Goal: Task Accomplishment & Management: Complete application form

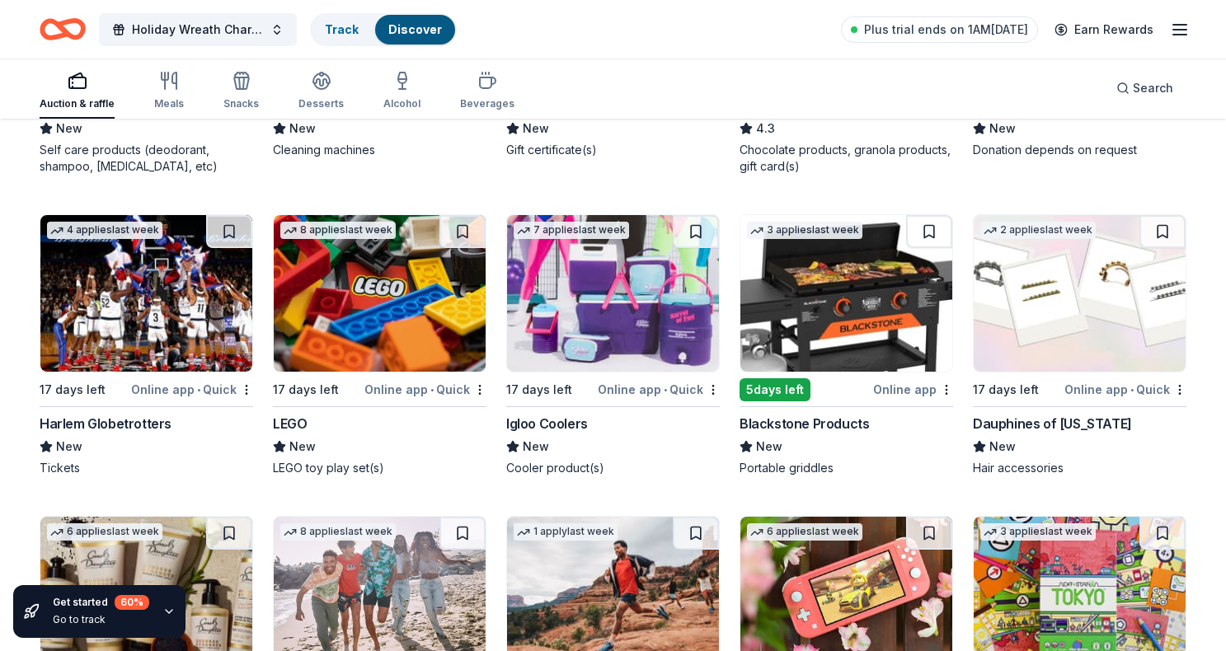
scroll to position [1057, 0]
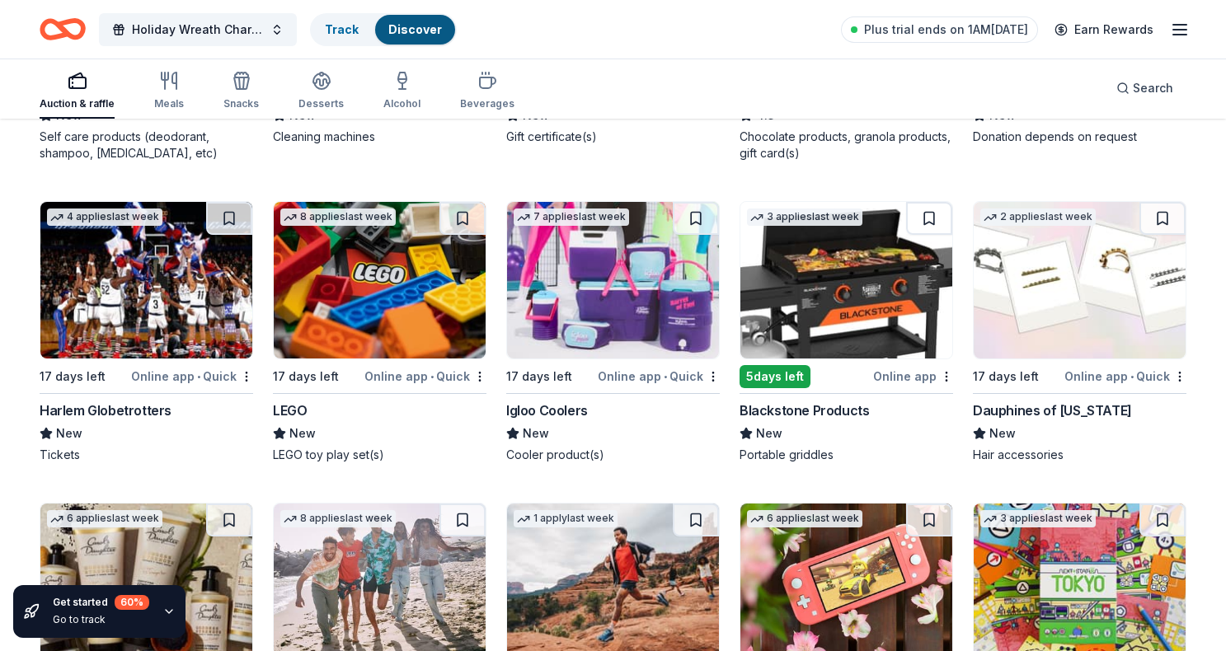
click at [825, 406] on div "Blackstone Products" at bounding box center [804, 411] width 129 height 20
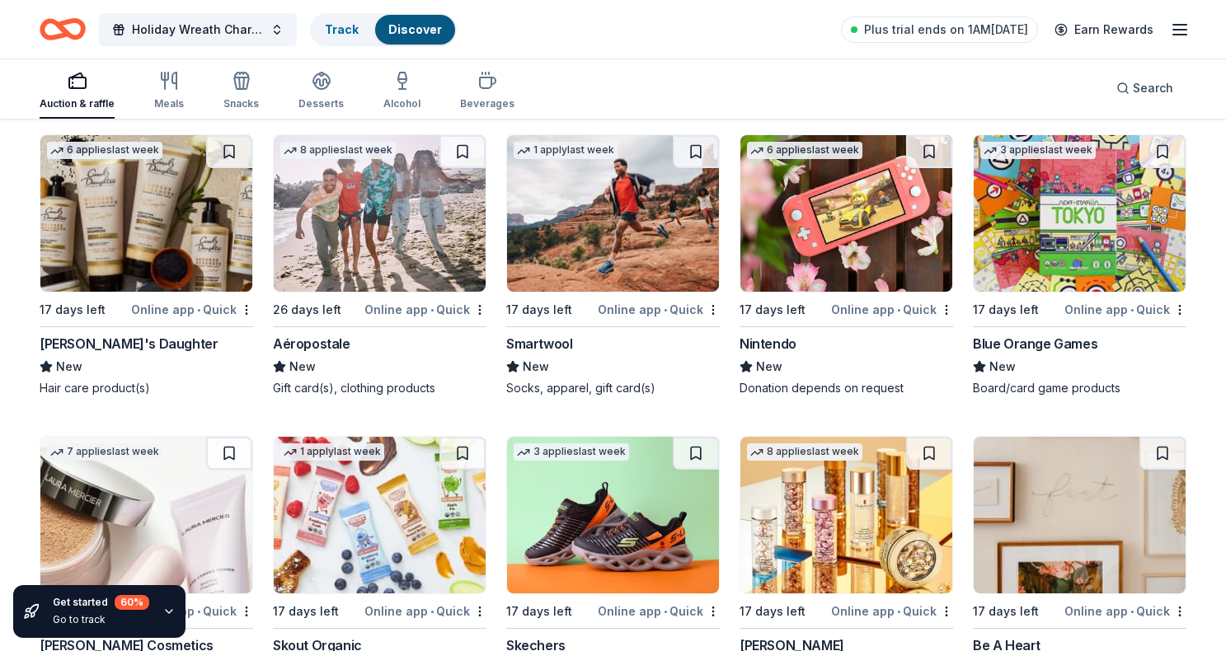
scroll to position [1426, 0]
click at [770, 347] on div "Nintendo" at bounding box center [768, 344] width 57 height 20
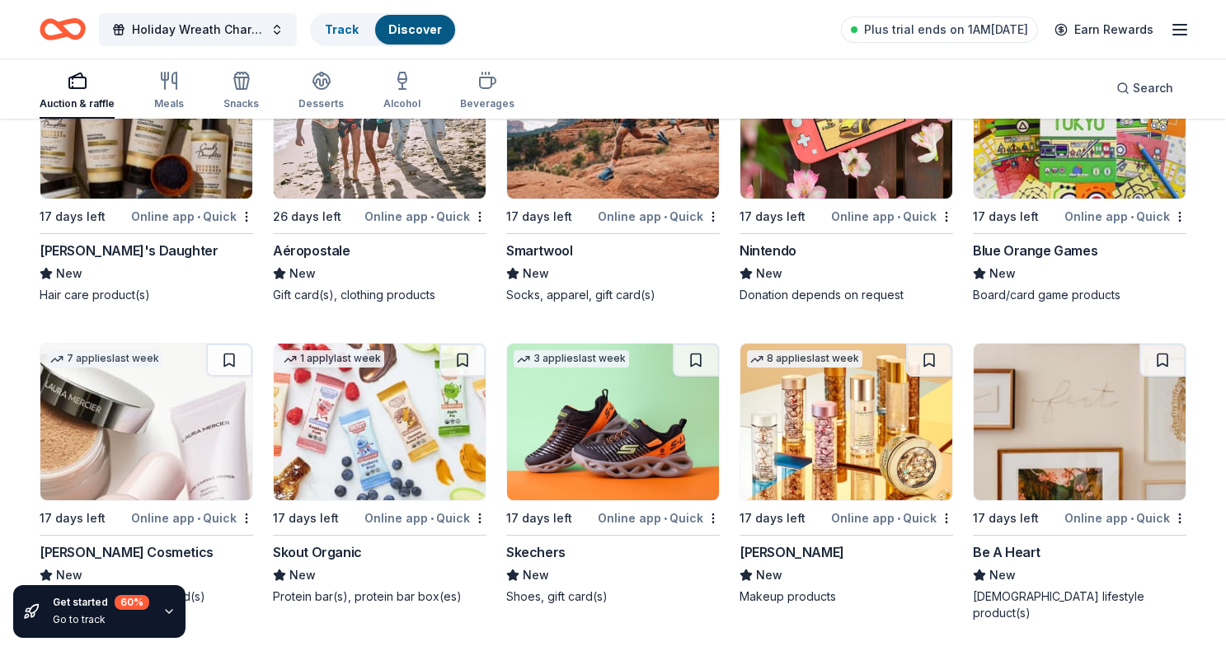
scroll to position [1486, 0]
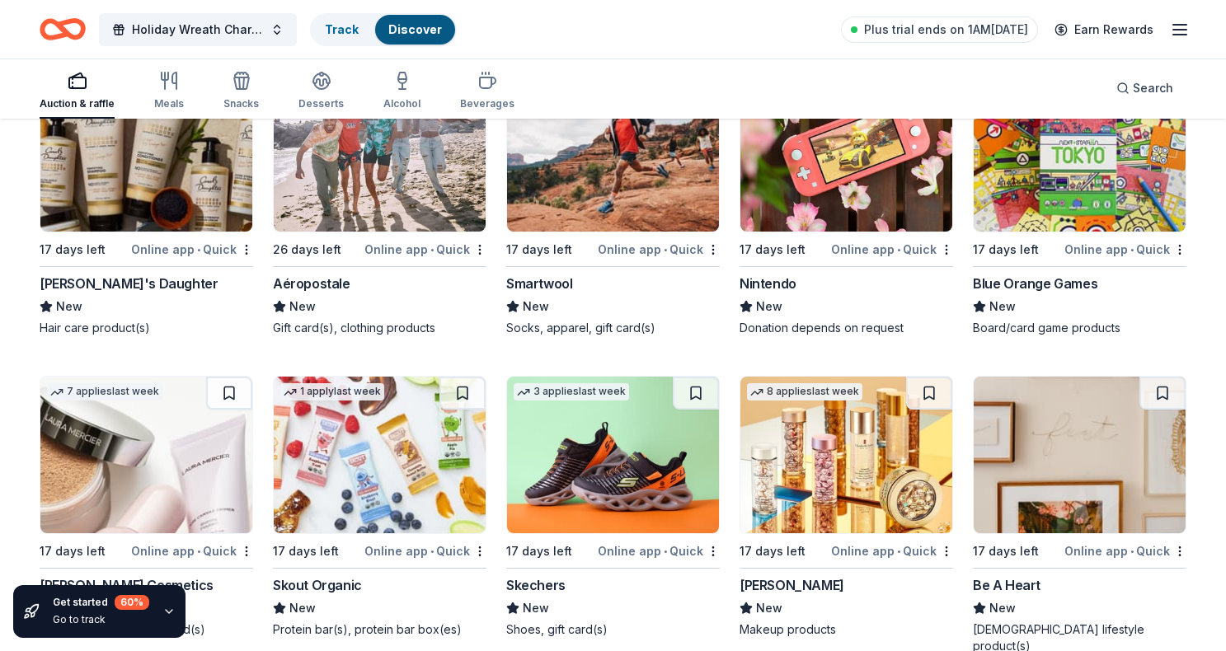
click at [407, 223] on img at bounding box center [380, 153] width 212 height 157
drag, startPoint x: 269, startPoint y: 282, endPoint x: 358, endPoint y: 289, distance: 89.4
click at [790, 581] on div "Elizabeth Arden" at bounding box center [792, 586] width 105 height 20
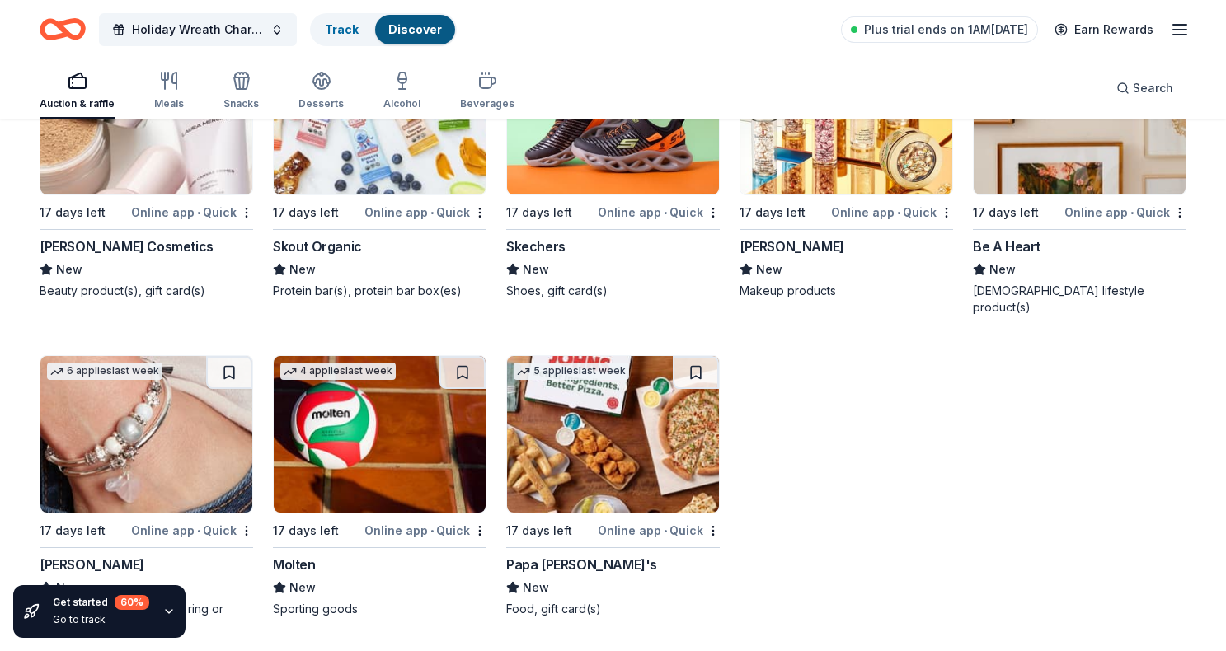
scroll to position [1824, 0]
click at [73, 416] on img at bounding box center [146, 435] width 212 height 157
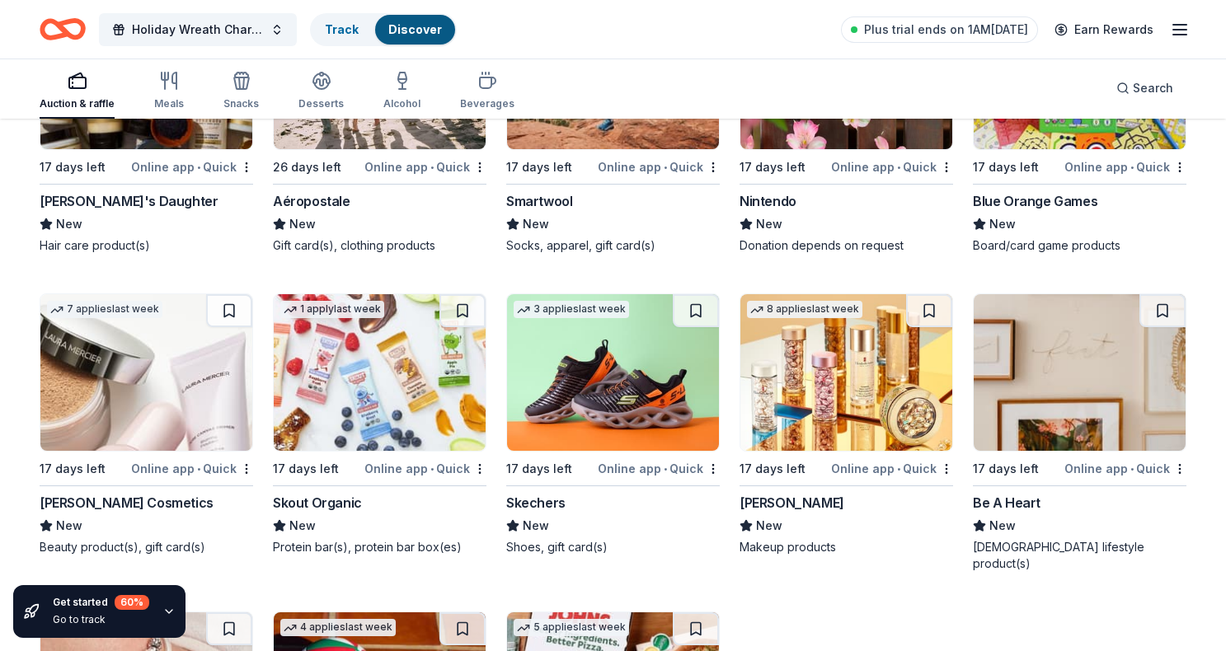
scroll to position [1522, 0]
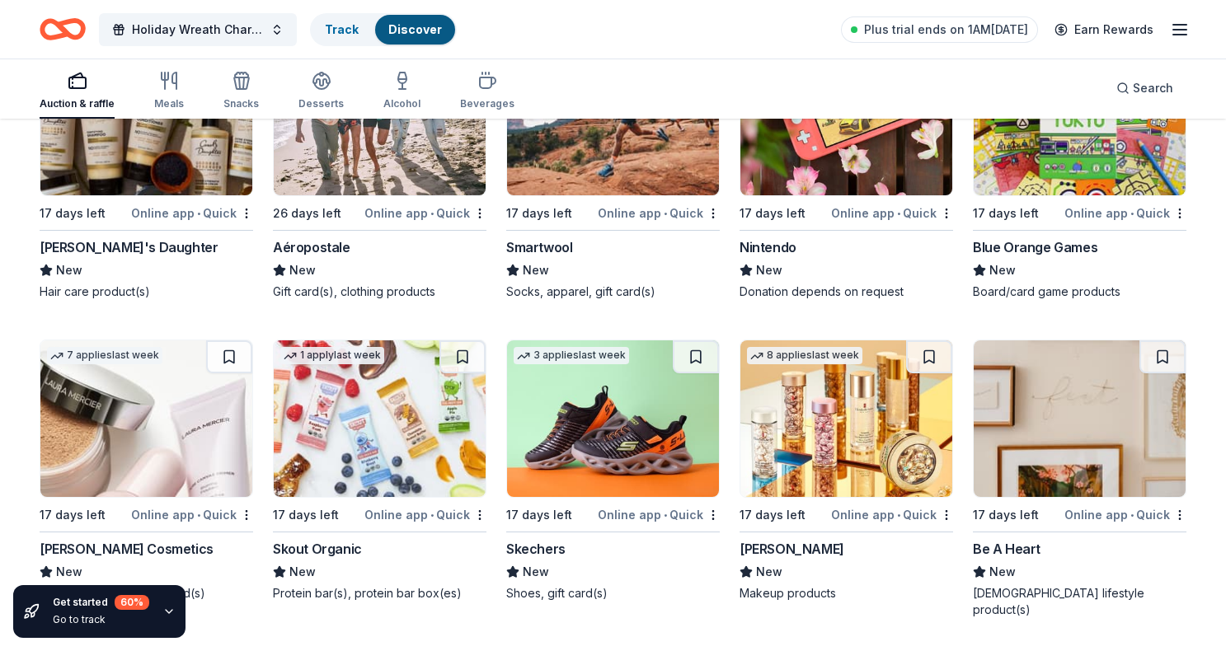
click at [1030, 247] on div "Blue Orange Games" at bounding box center [1035, 247] width 125 height 20
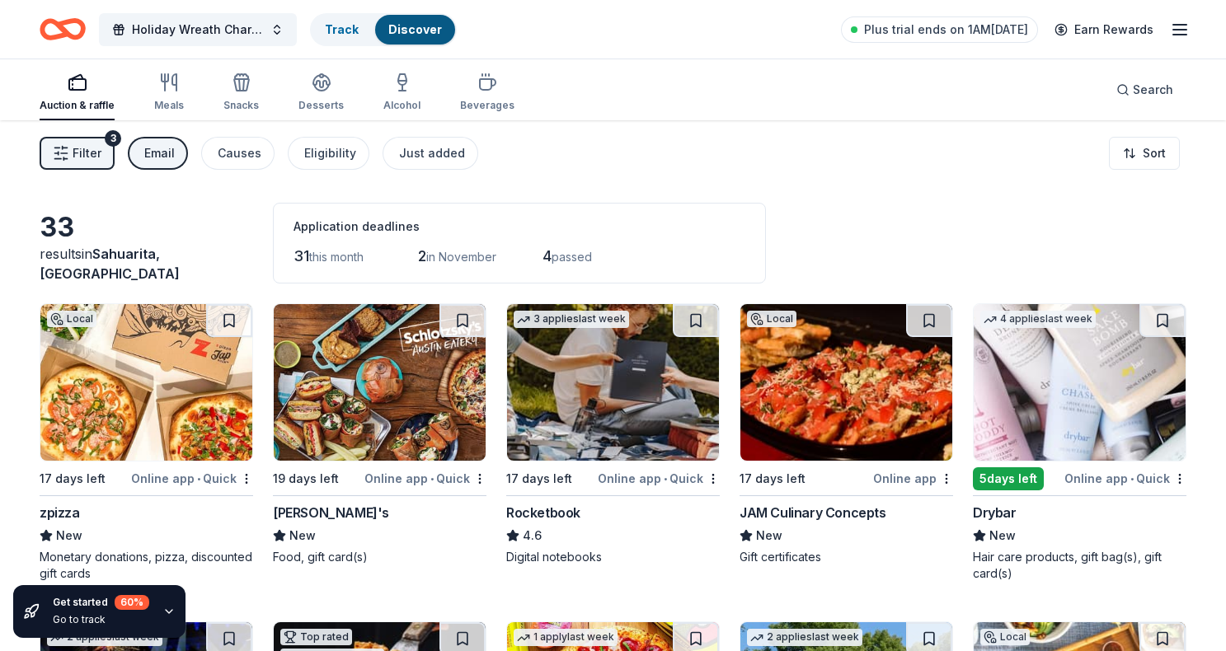
scroll to position [0, 0]
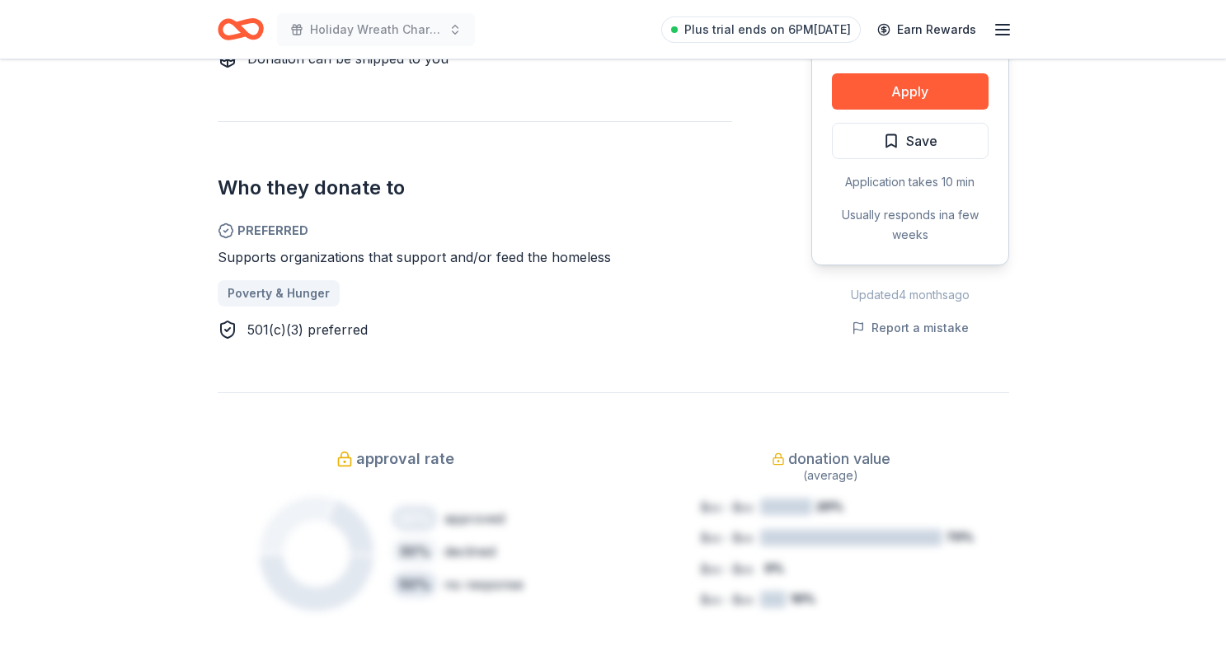
scroll to position [477, 0]
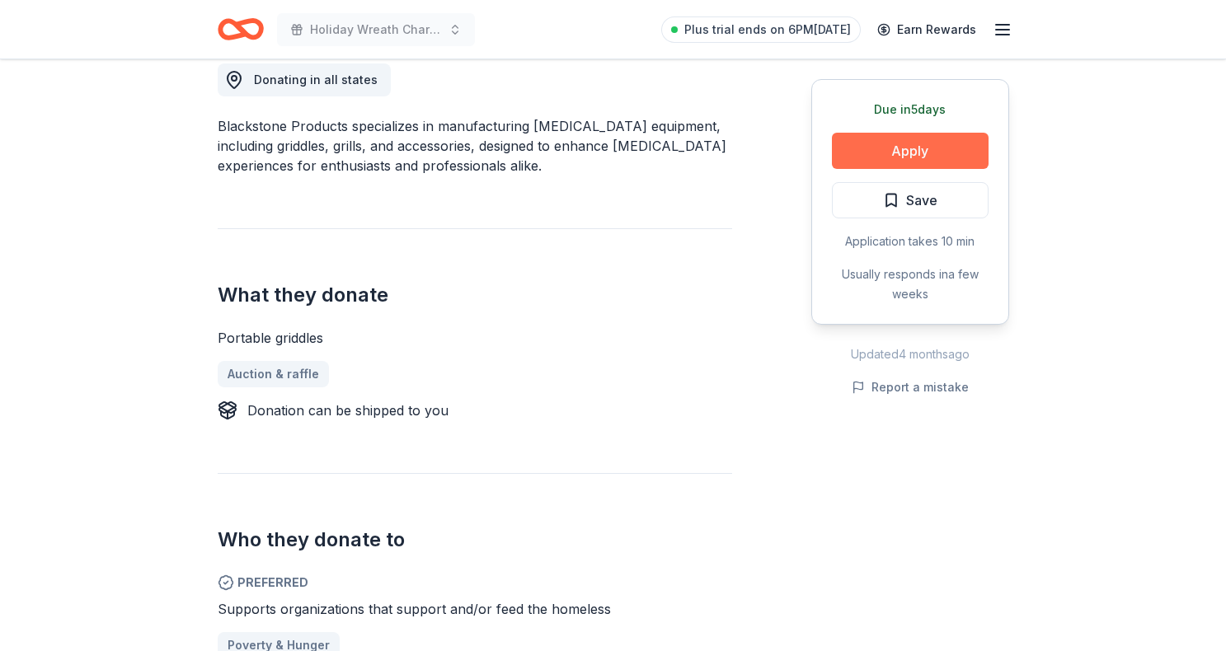
click at [942, 135] on button "Apply" at bounding box center [910, 151] width 157 height 36
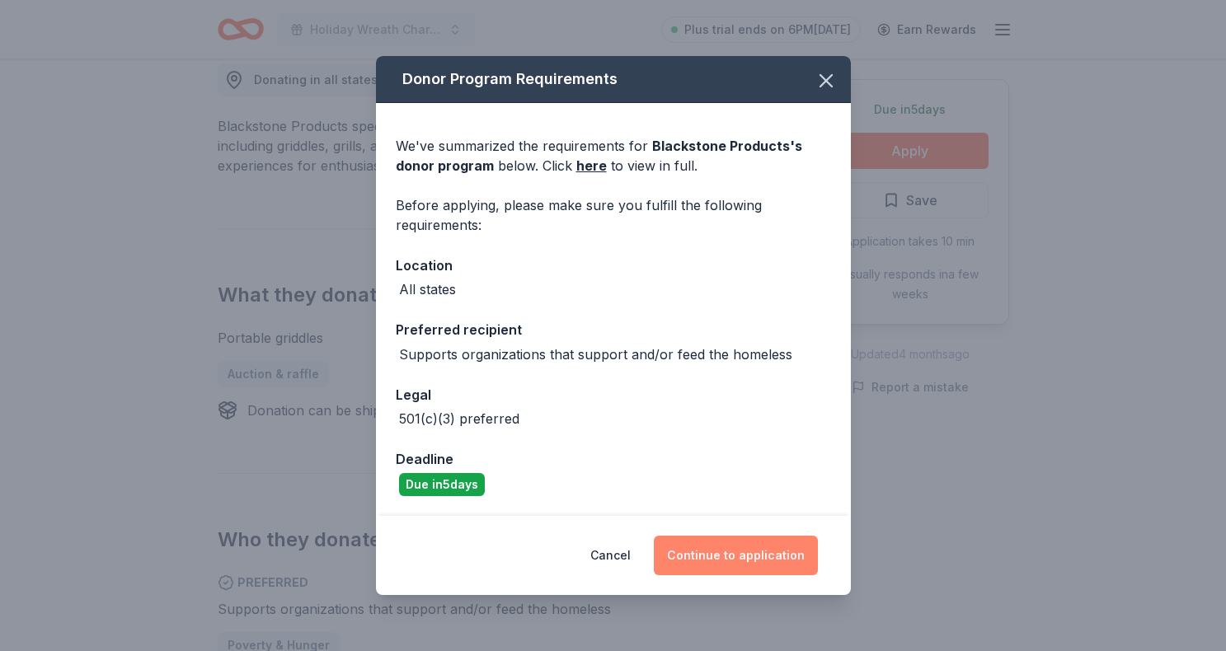
click at [735, 548] on button "Continue to application" at bounding box center [736, 556] width 164 height 40
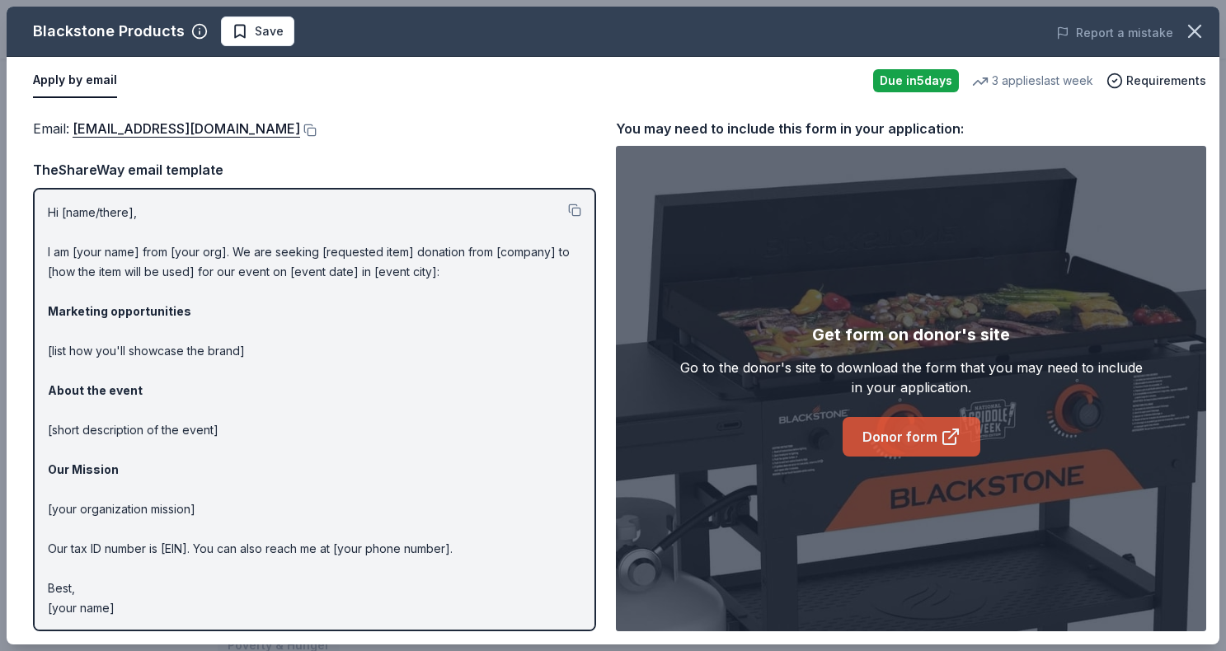
click at [933, 434] on link "Donor form" at bounding box center [912, 437] width 138 height 40
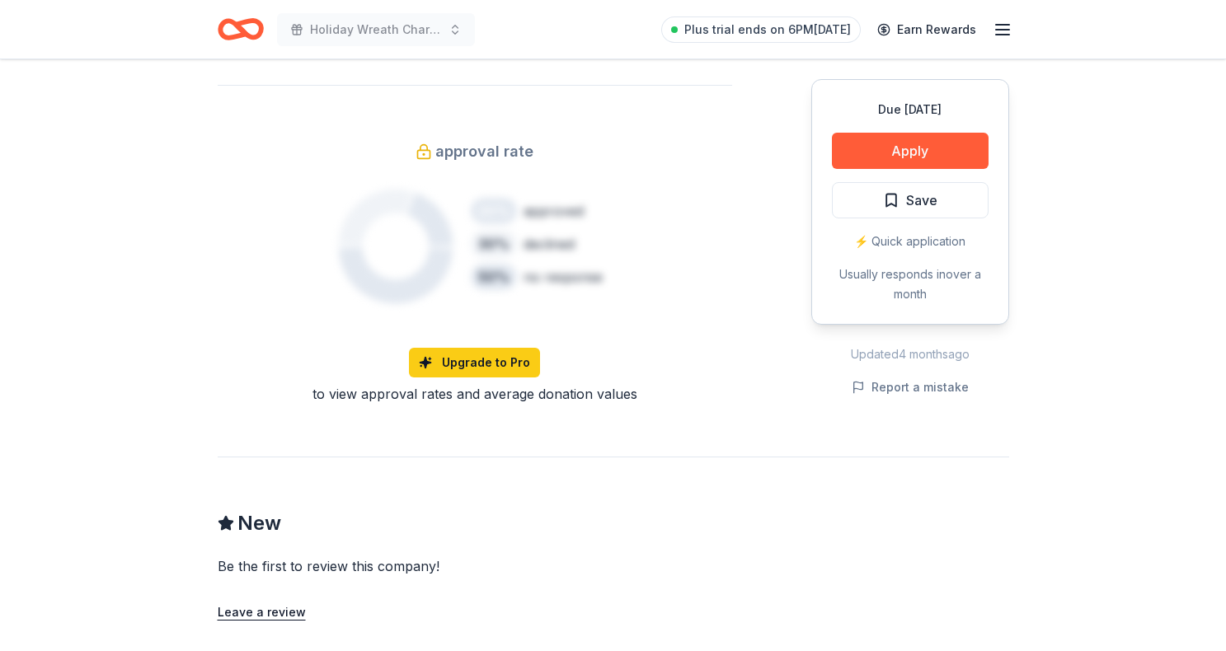
scroll to position [829, 0]
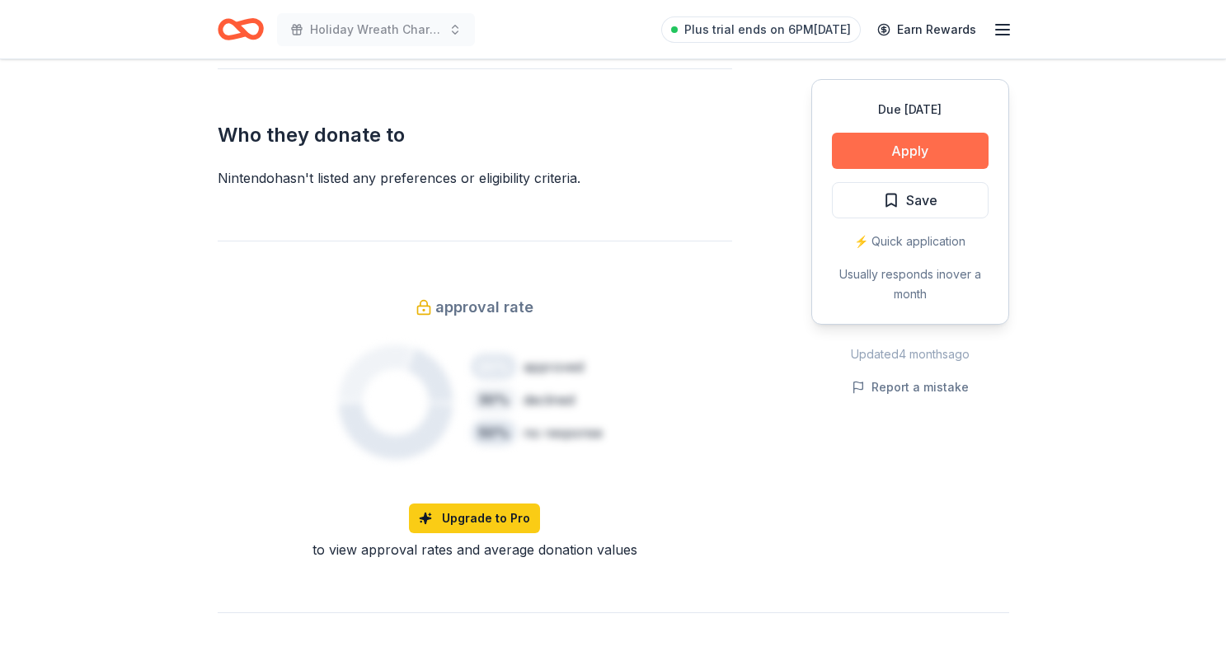
click at [863, 156] on button "Apply" at bounding box center [910, 151] width 157 height 36
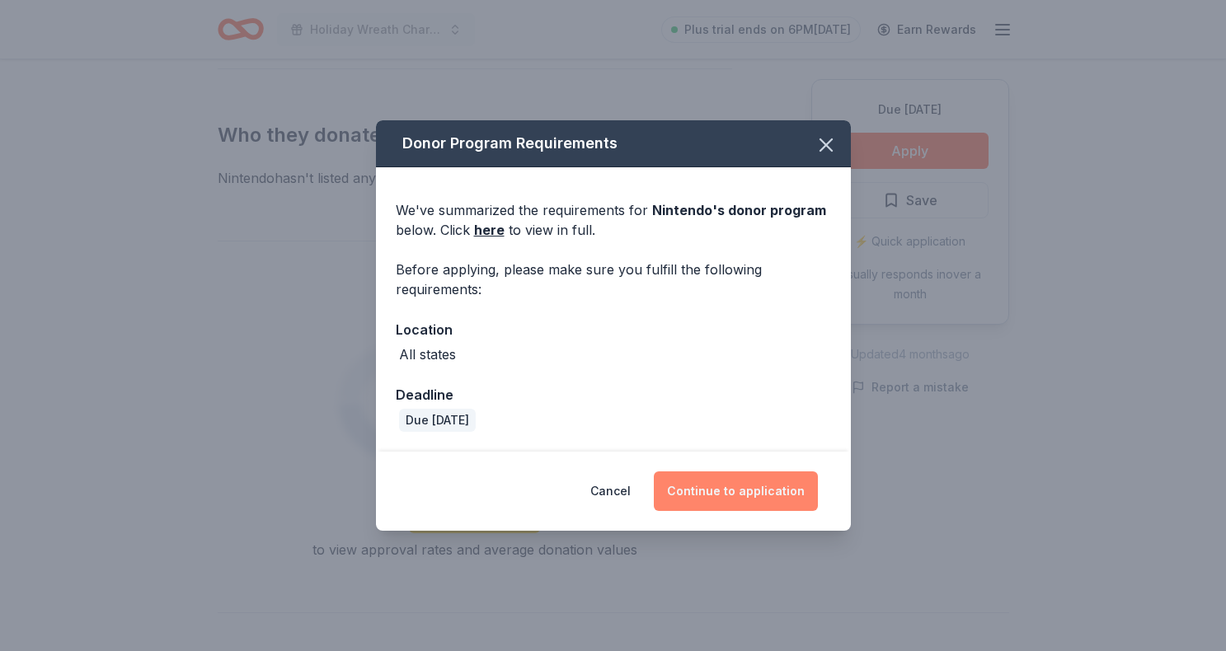
click at [735, 489] on button "Continue to application" at bounding box center [736, 492] width 164 height 40
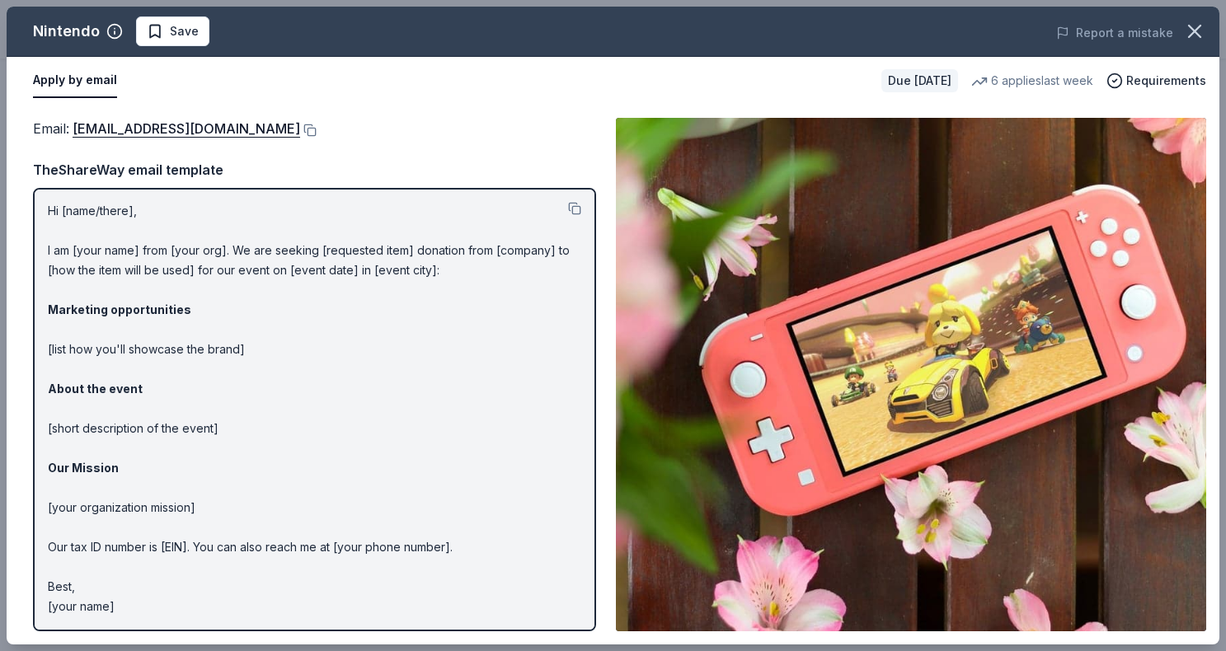
scroll to position [1, 0]
drag, startPoint x: 391, startPoint y: 129, endPoint x: 144, endPoint y: 120, distance: 246.7
click at [144, 120] on div "Email : charitablecontributionrequest@noa.nintendo.com" at bounding box center [314, 128] width 563 height 21
drag, startPoint x: 386, startPoint y: 141, endPoint x: 88, endPoint y: 98, distance: 300.7
click at [88, 98] on div "Nintendo Save Report a mistake Apply by email Due in 17 days 6 applies last wee…" at bounding box center [613, 326] width 1213 height 638
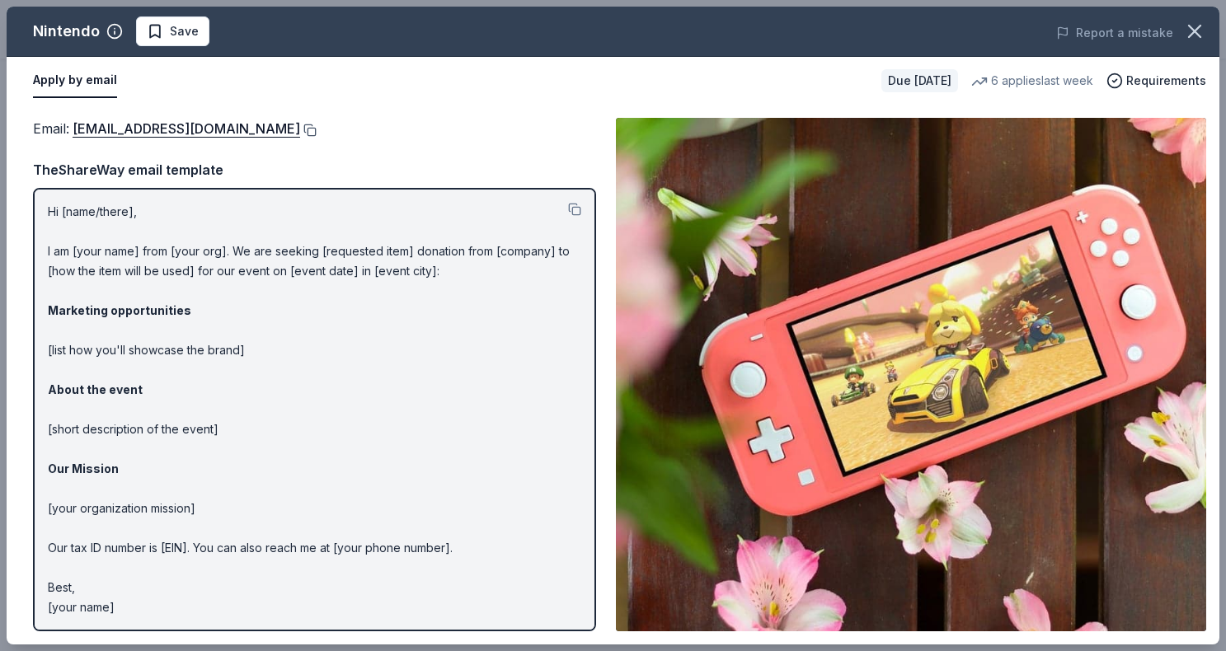
click at [317, 128] on button at bounding box center [308, 130] width 16 height 13
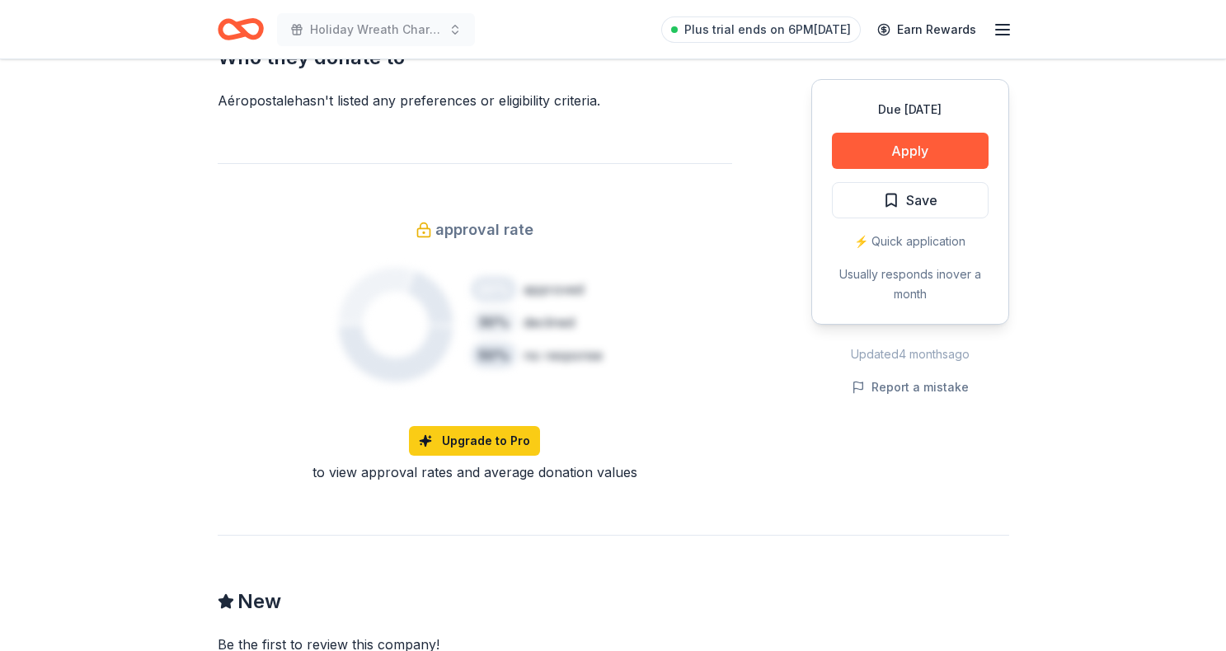
scroll to position [612, 0]
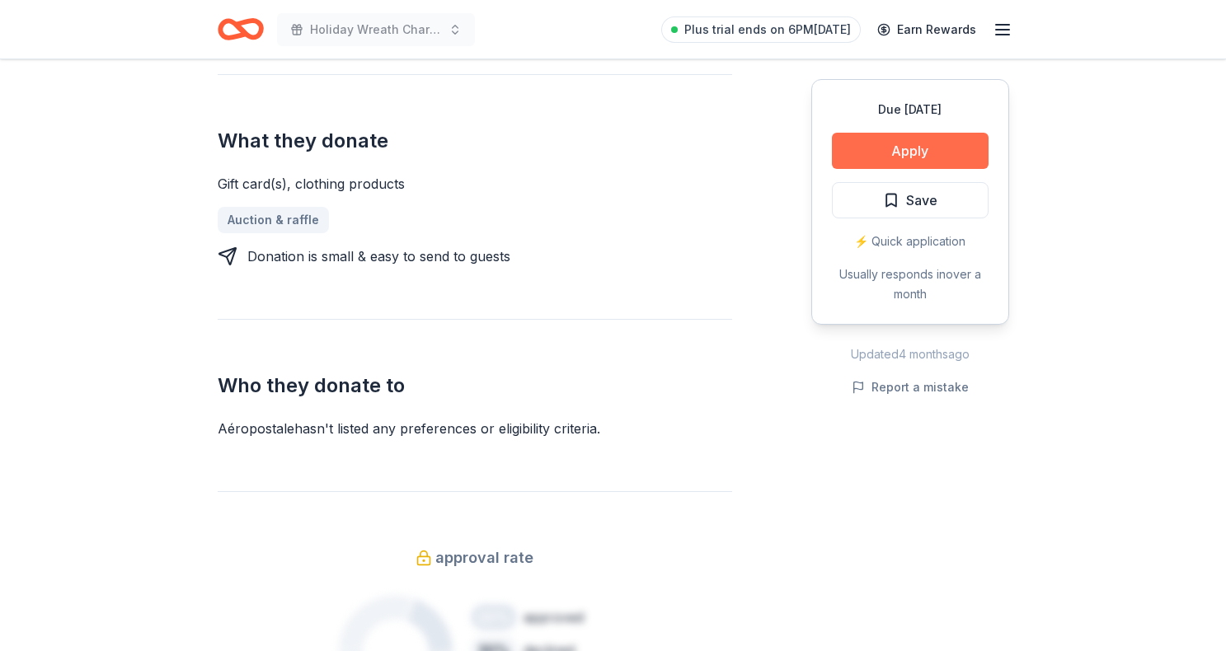
click at [936, 153] on button "Apply" at bounding box center [910, 151] width 157 height 36
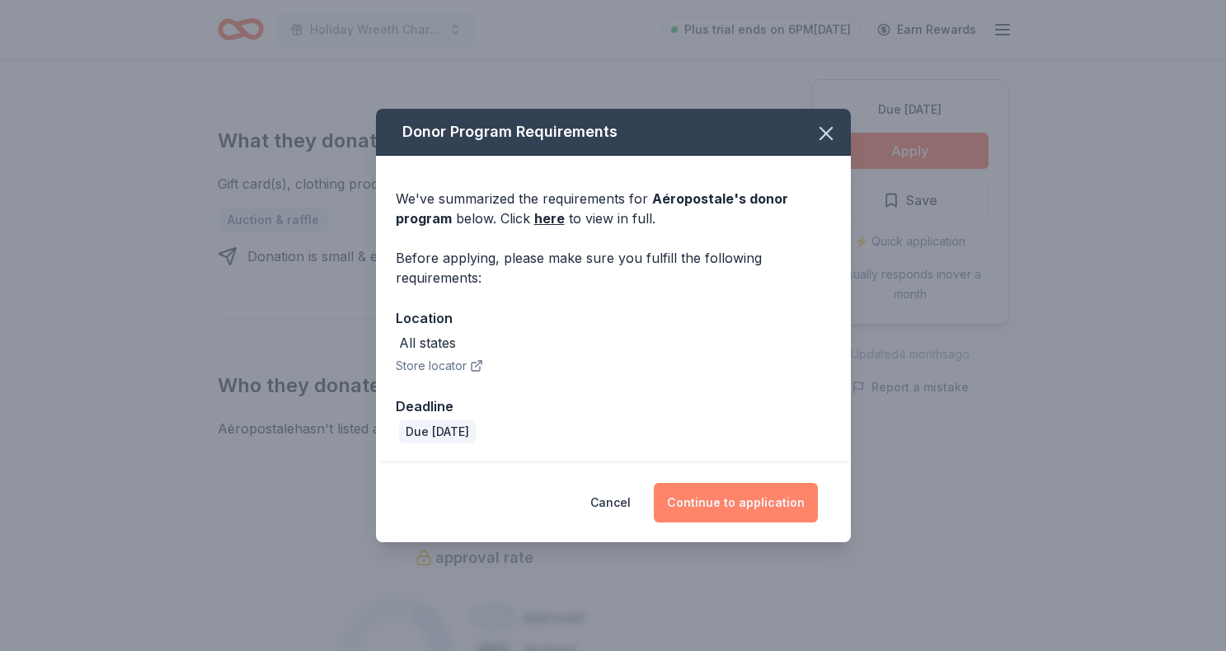
click at [740, 502] on button "Continue to application" at bounding box center [736, 503] width 164 height 40
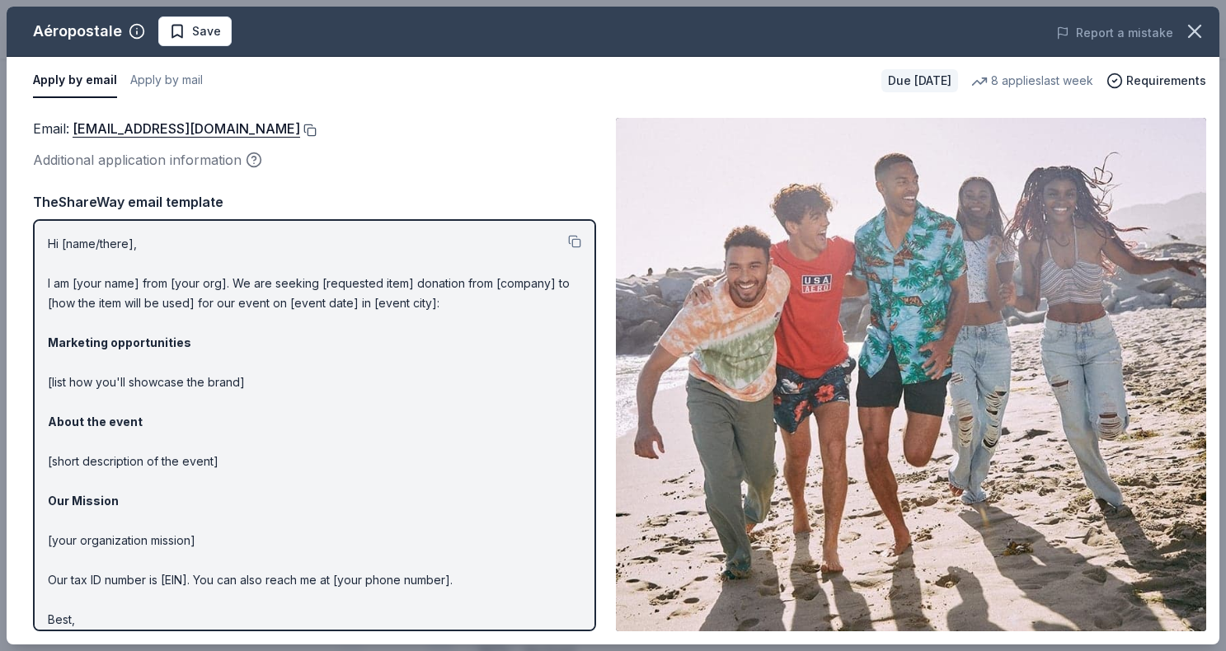
click at [317, 128] on button at bounding box center [308, 130] width 16 height 13
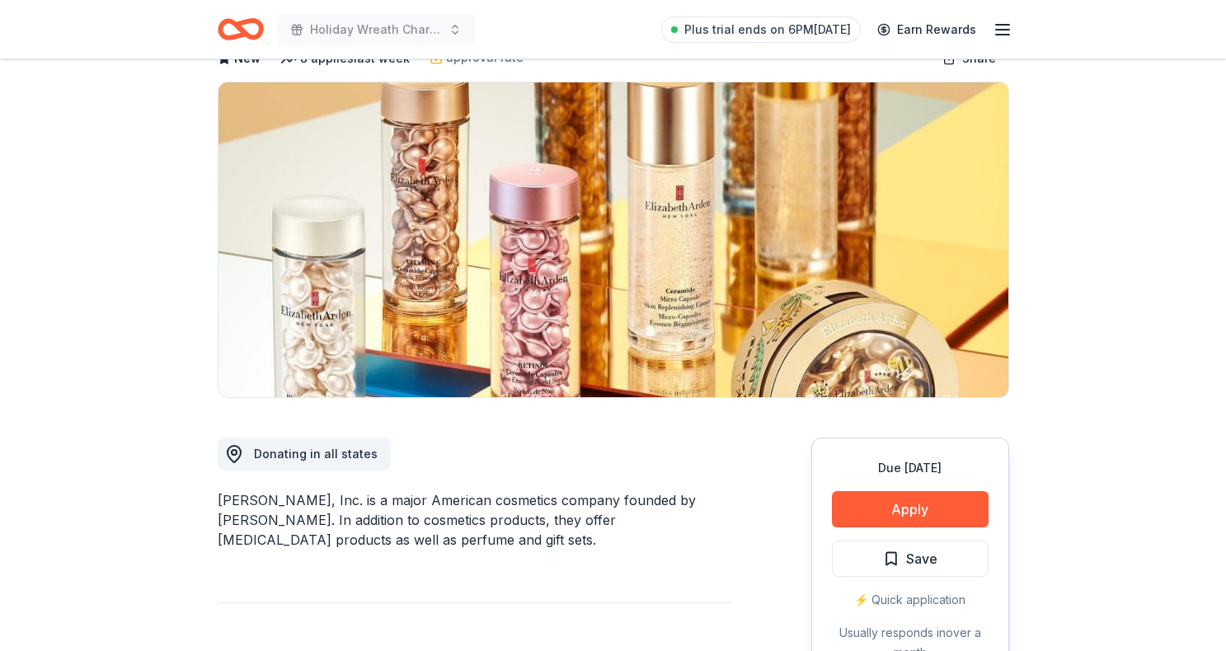
scroll to position [104, 0]
click at [898, 499] on button "Apply" at bounding box center [910, 509] width 157 height 36
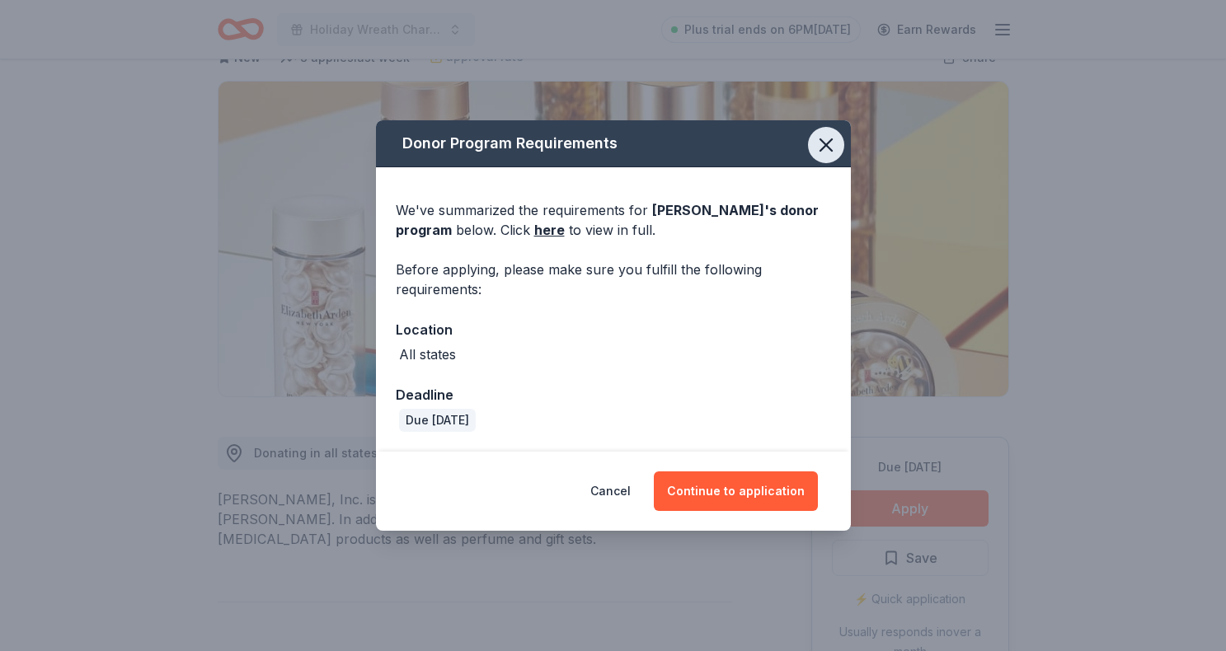
click at [825, 148] on icon "button" at bounding box center [826, 145] width 12 height 12
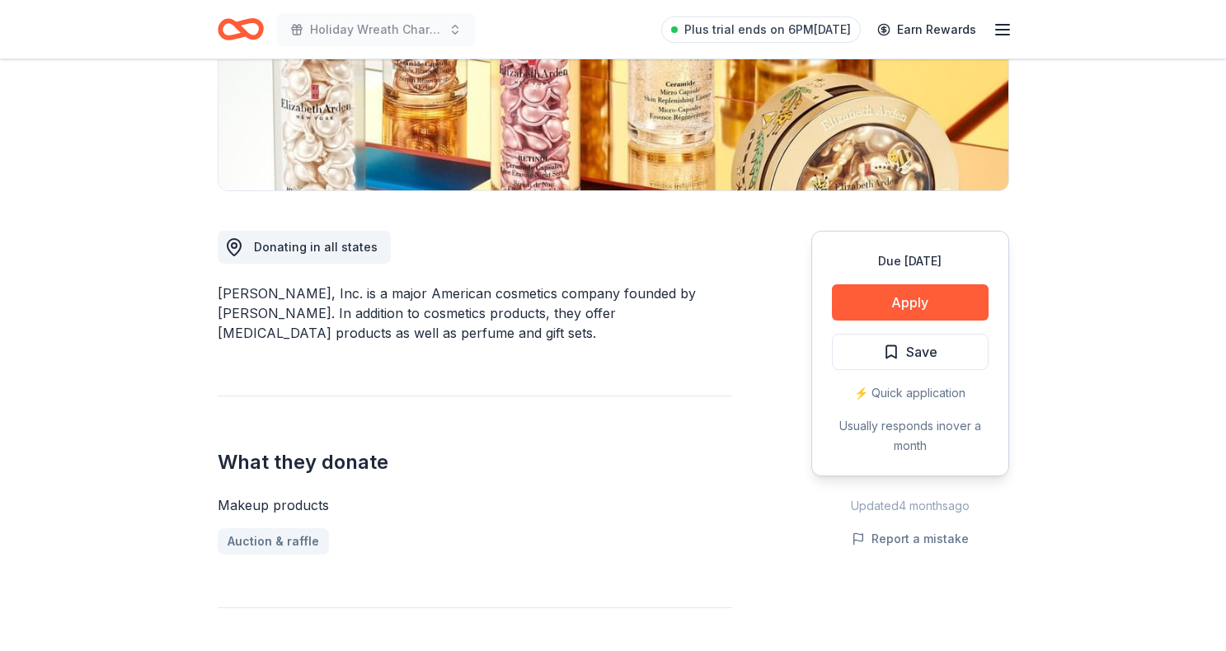
scroll to position [272, 0]
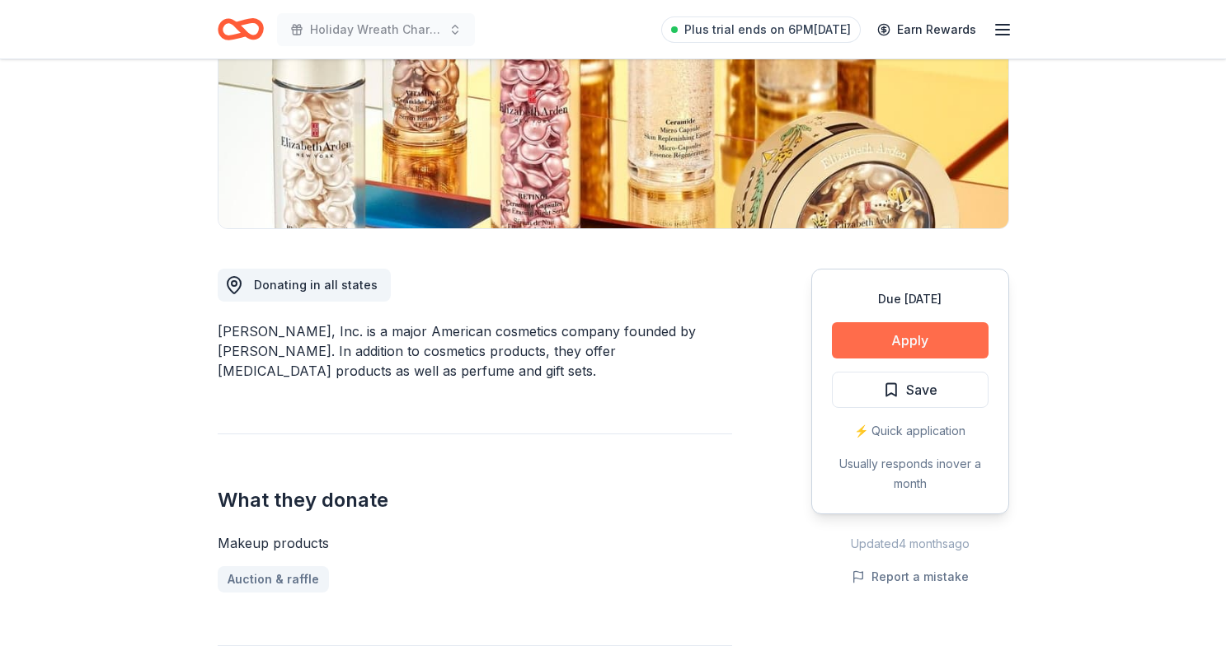
click at [945, 346] on button "Apply" at bounding box center [910, 340] width 157 height 36
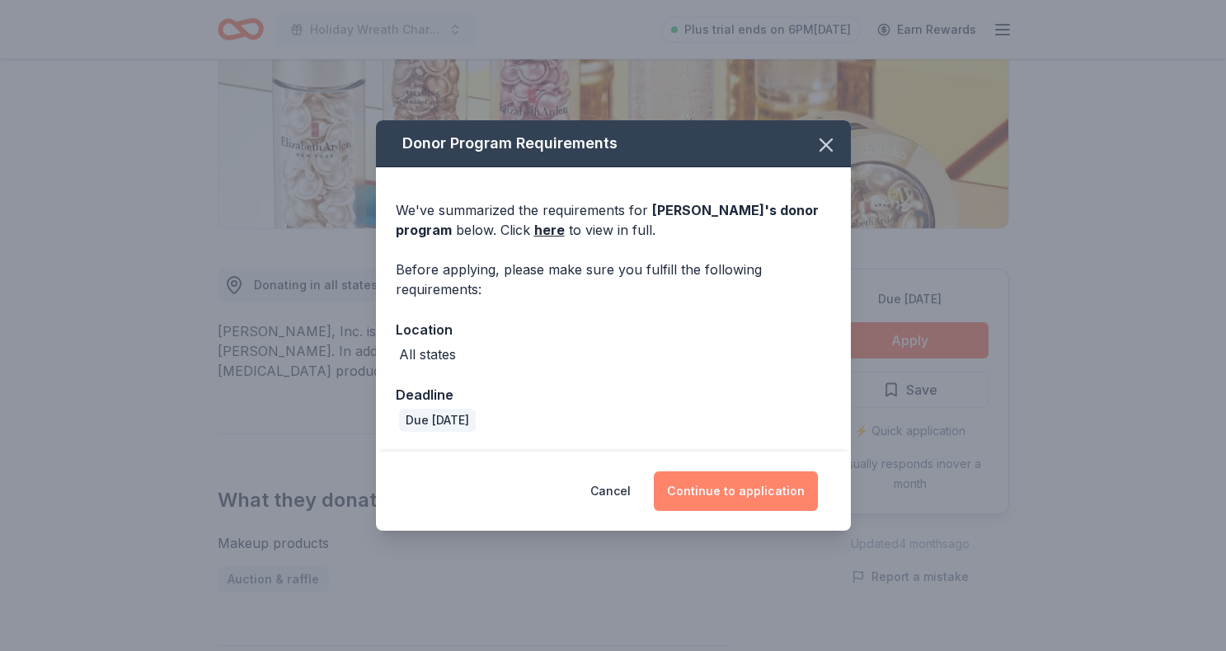
click at [740, 478] on button "Continue to application" at bounding box center [736, 492] width 164 height 40
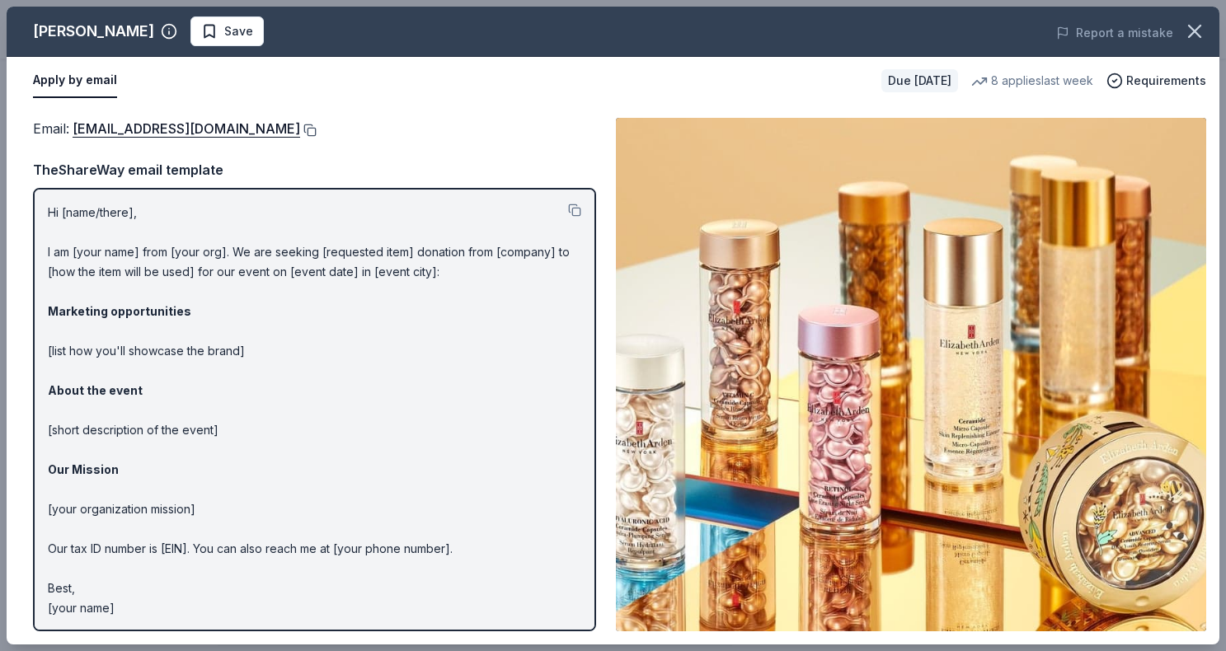
click at [317, 128] on button at bounding box center [308, 130] width 16 height 13
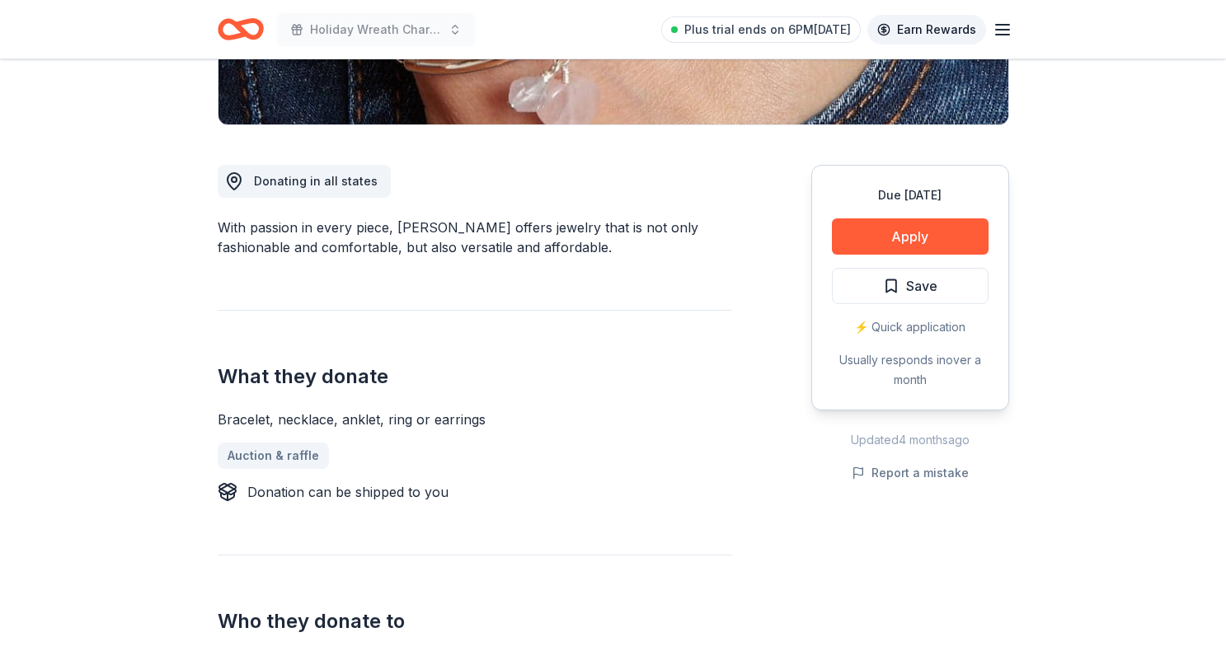
scroll to position [268, 0]
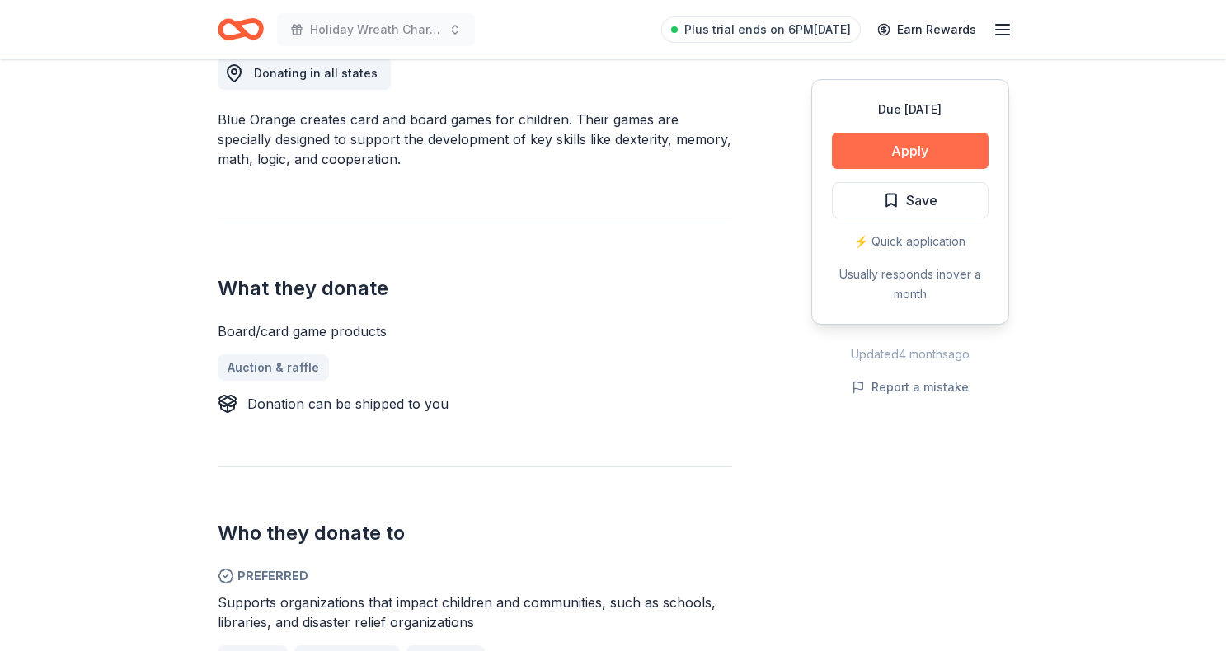
scroll to position [454, 0]
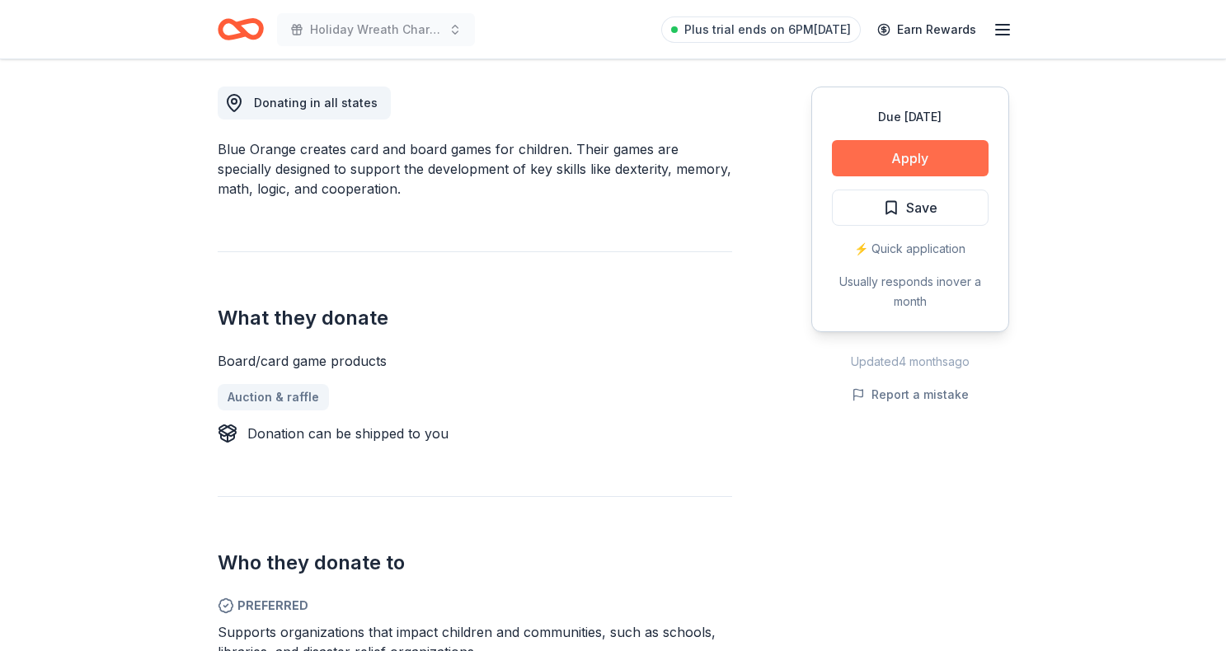
click at [885, 155] on button "Apply" at bounding box center [910, 158] width 157 height 36
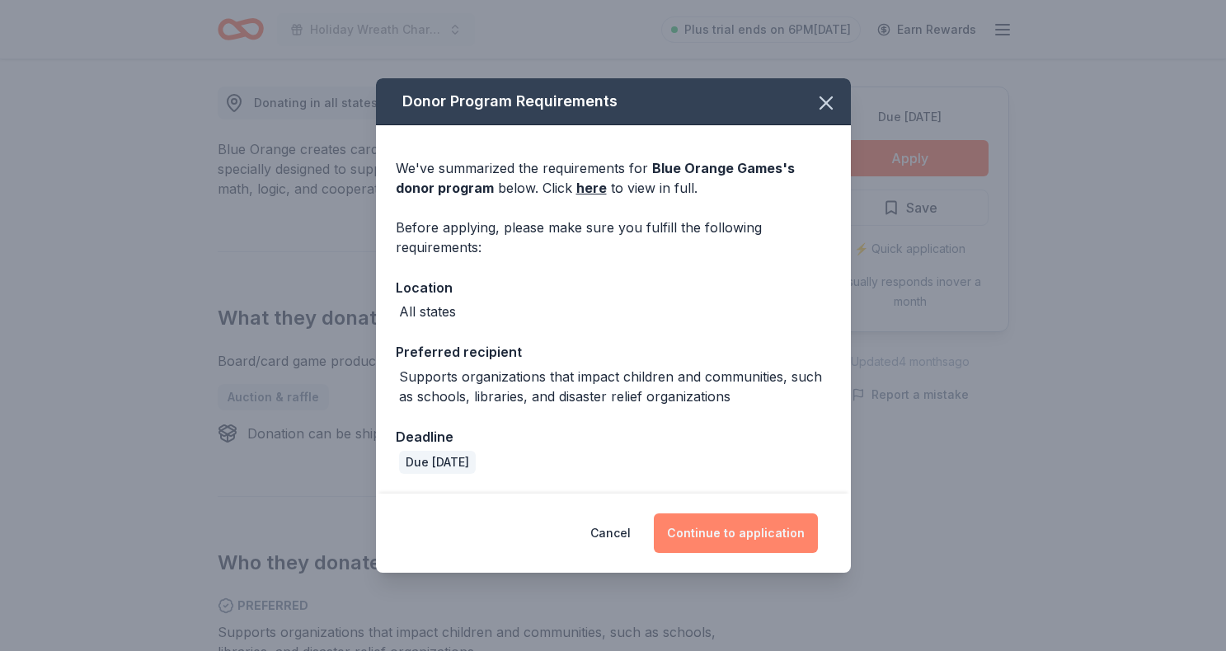
click at [711, 528] on button "Continue to application" at bounding box center [736, 534] width 164 height 40
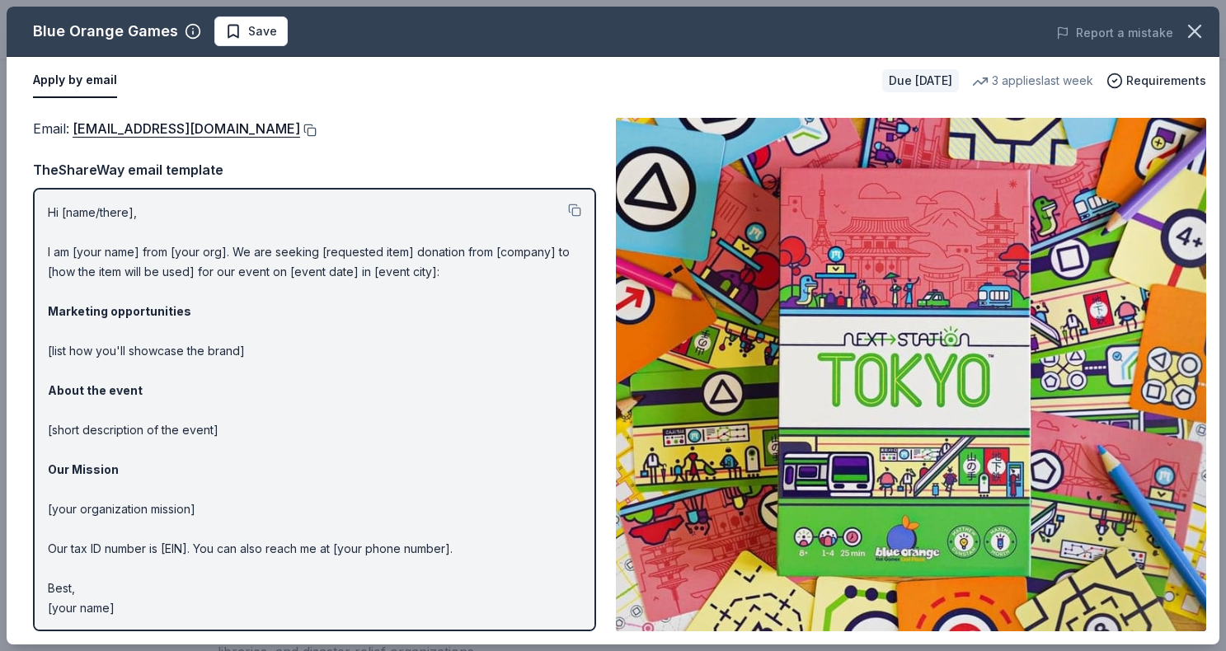
click at [300, 128] on button at bounding box center [308, 130] width 16 height 13
click at [1196, 31] on icon "button" at bounding box center [1195, 32] width 12 height 12
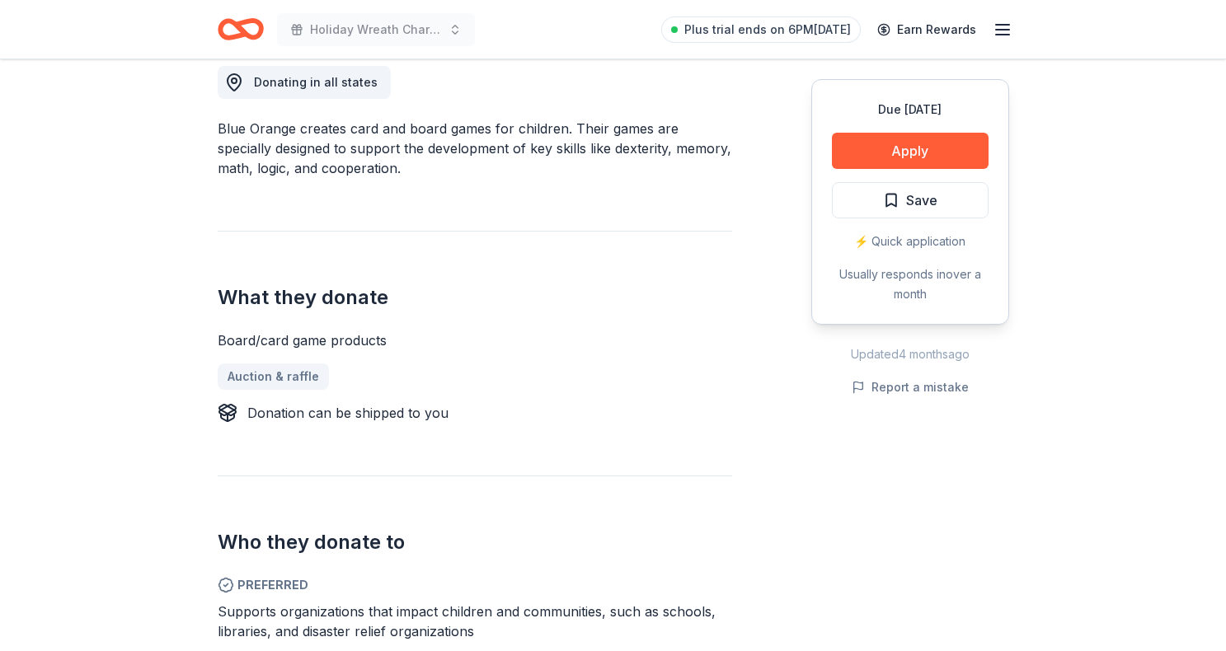
scroll to position [472, 0]
